Goal: Transaction & Acquisition: Register for event/course

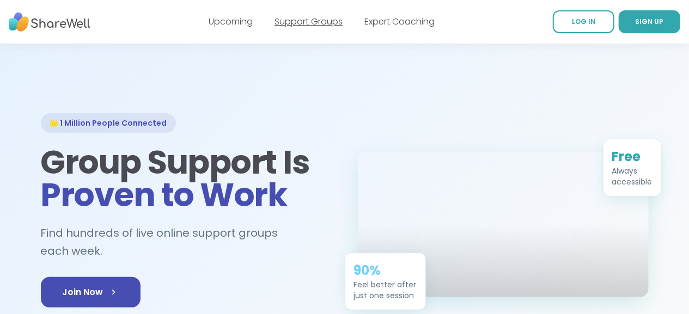
click at [334, 22] on link "Support Groups" at bounding box center [309, 21] width 68 height 13
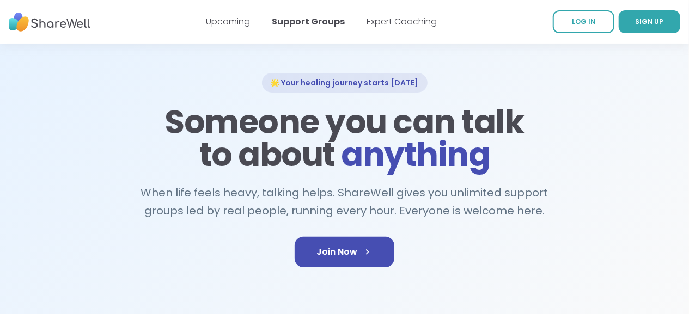
scroll to position [113, 0]
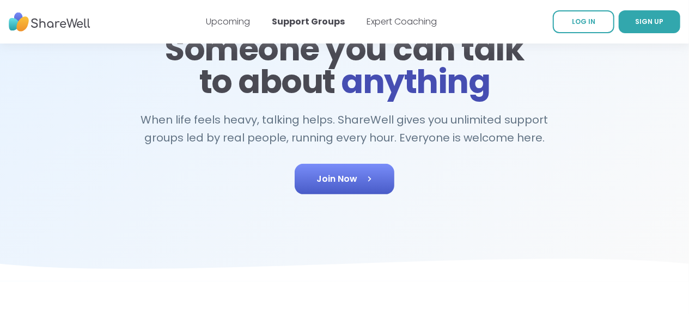
click at [374, 179] on icon at bounding box center [369, 179] width 11 height 11
